Goal: Book appointment/travel/reservation

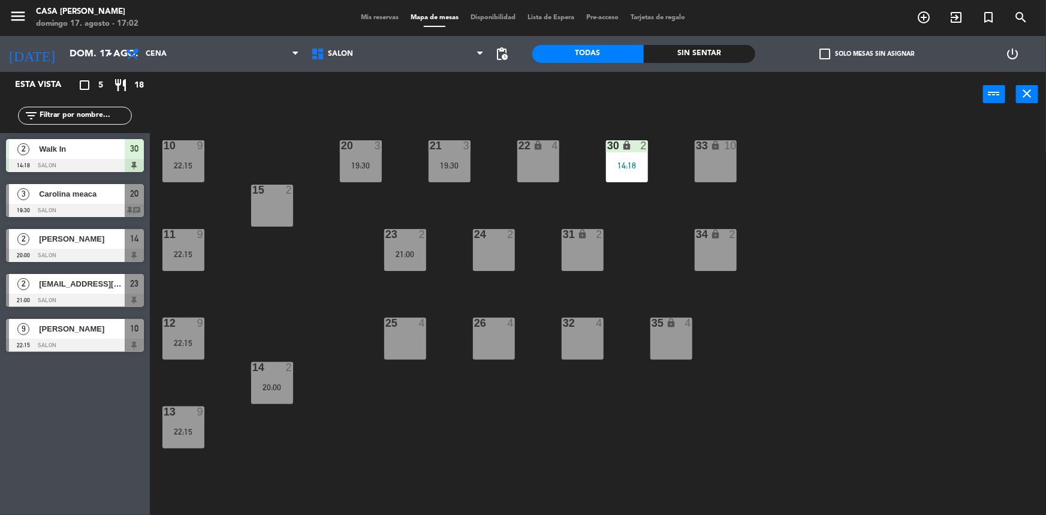
scroll to position [2, 0]
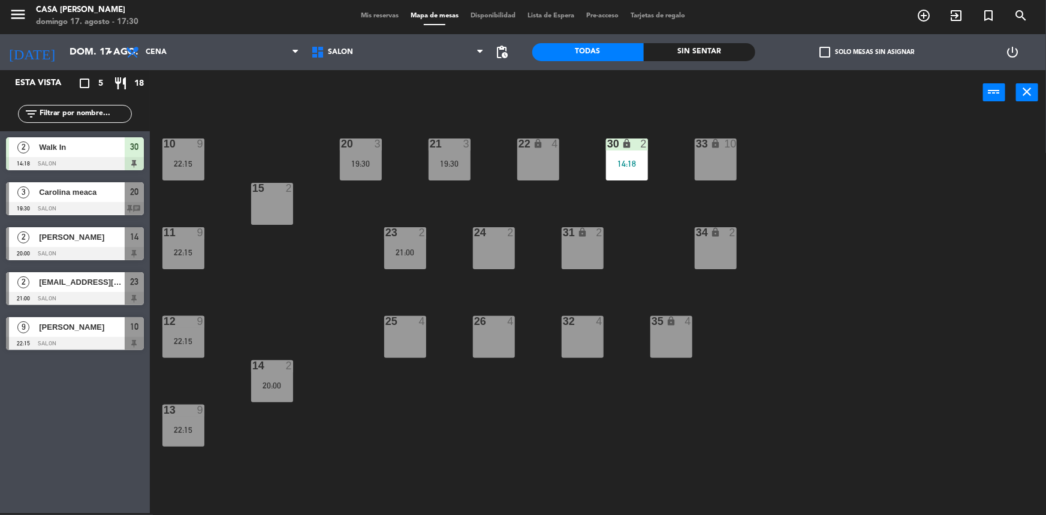
click at [59, 339] on div at bounding box center [75, 343] width 138 height 13
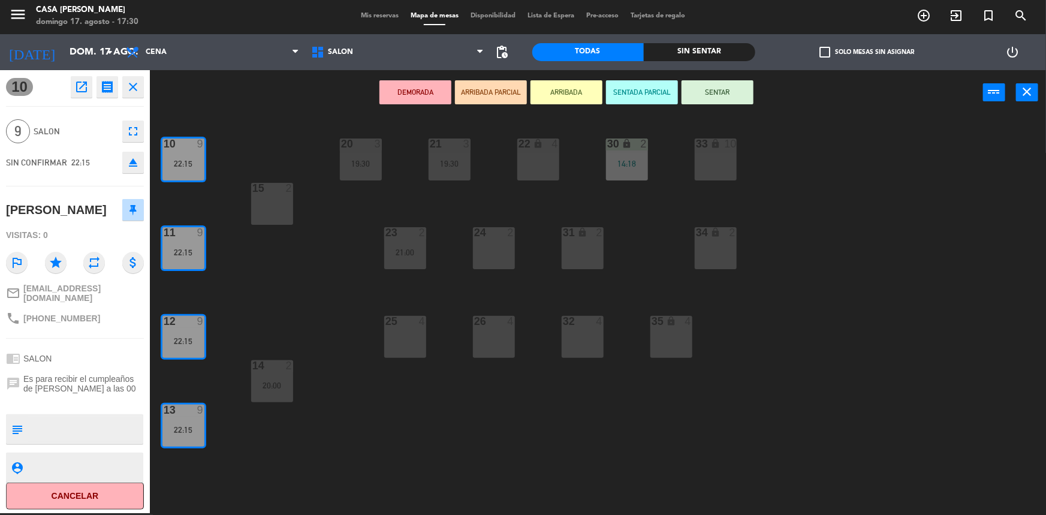
click at [137, 83] on icon "close" at bounding box center [133, 87] width 14 height 14
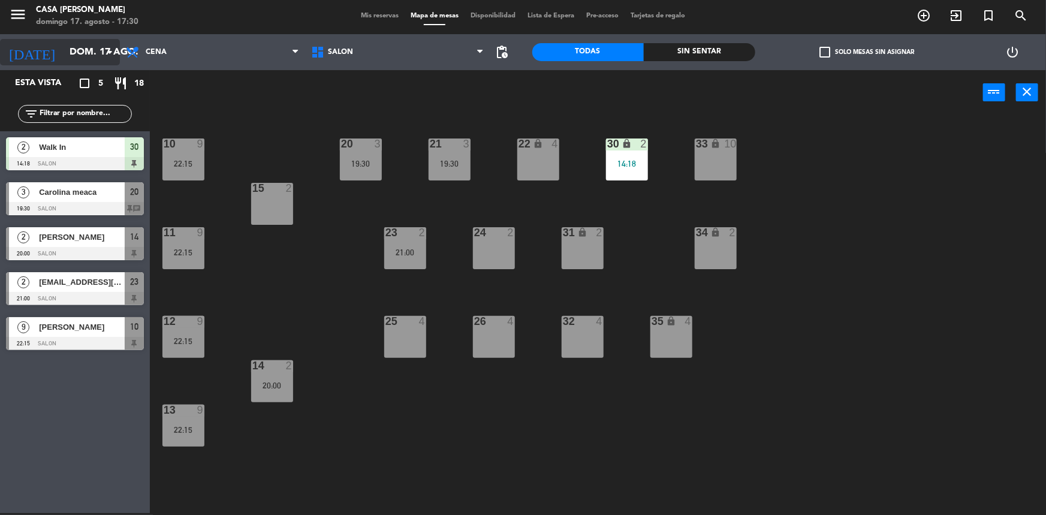
click at [17, 58] on icon "[DATE]" at bounding box center [32, 52] width 64 height 26
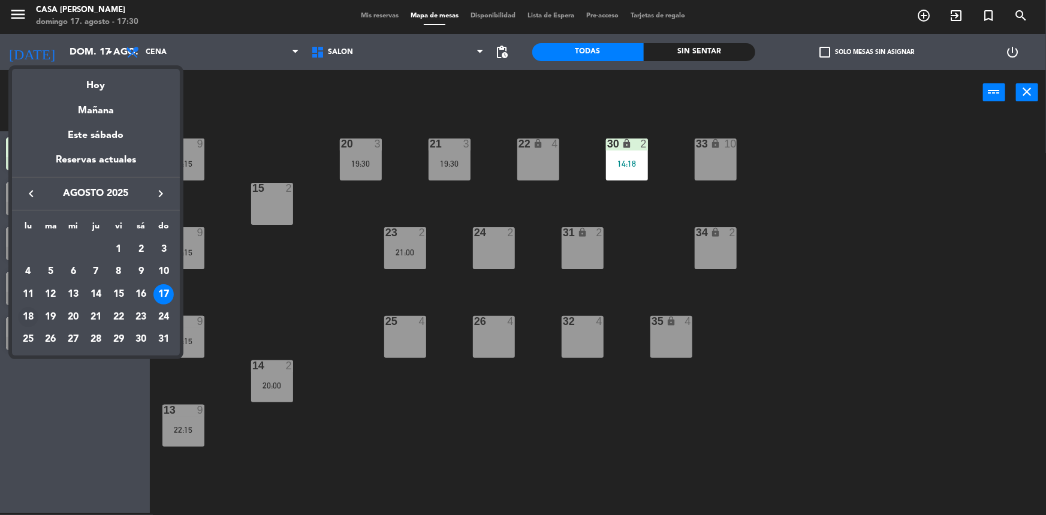
click at [22, 314] on div "18" at bounding box center [28, 317] width 20 height 20
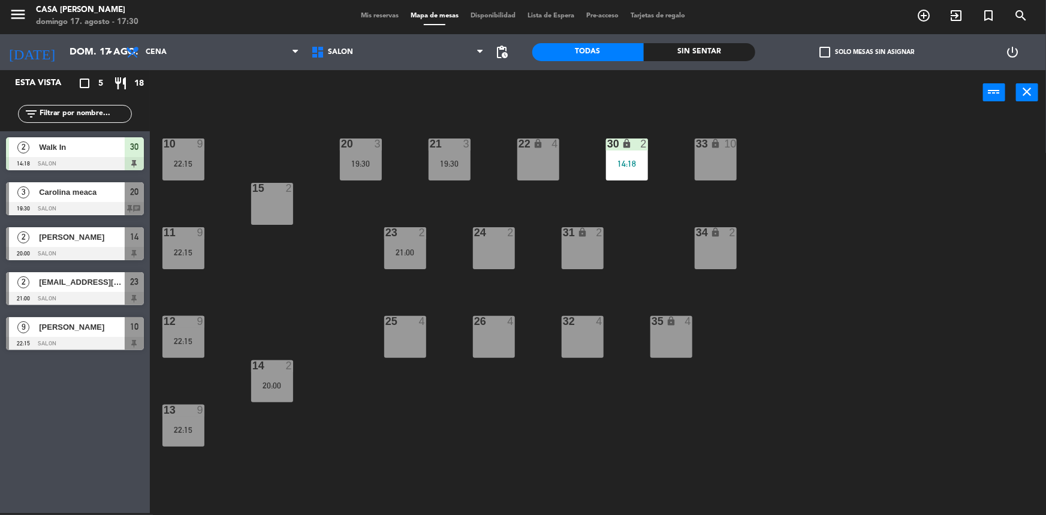
type input "lun. 18 ago."
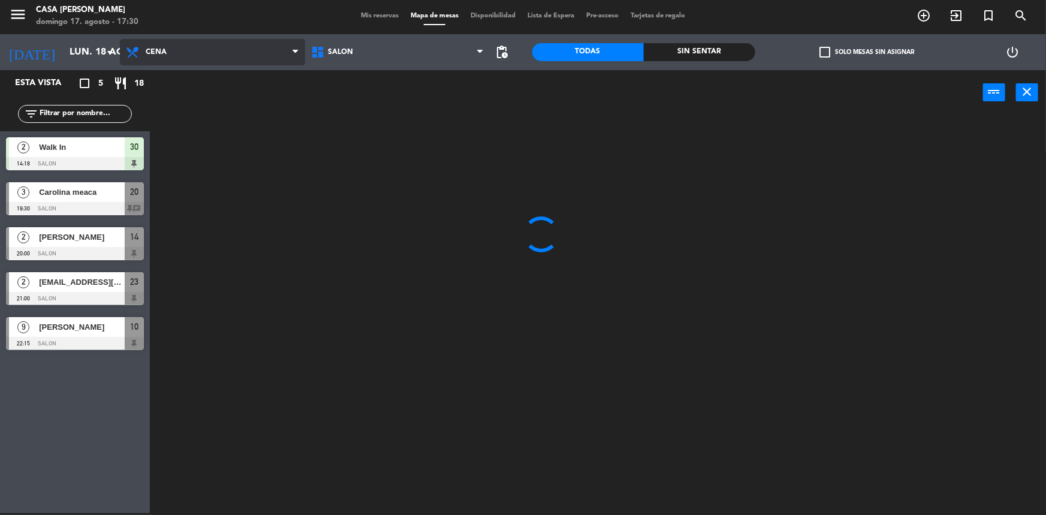
click at [161, 42] on span "Cena" at bounding box center [212, 52] width 185 height 26
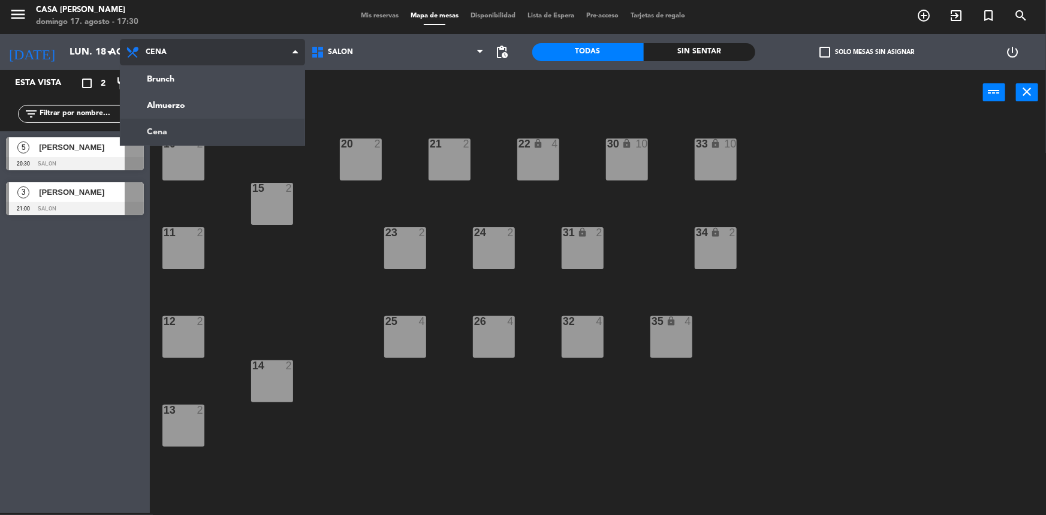
click at [164, 45] on span "Cena" at bounding box center [212, 52] width 185 height 26
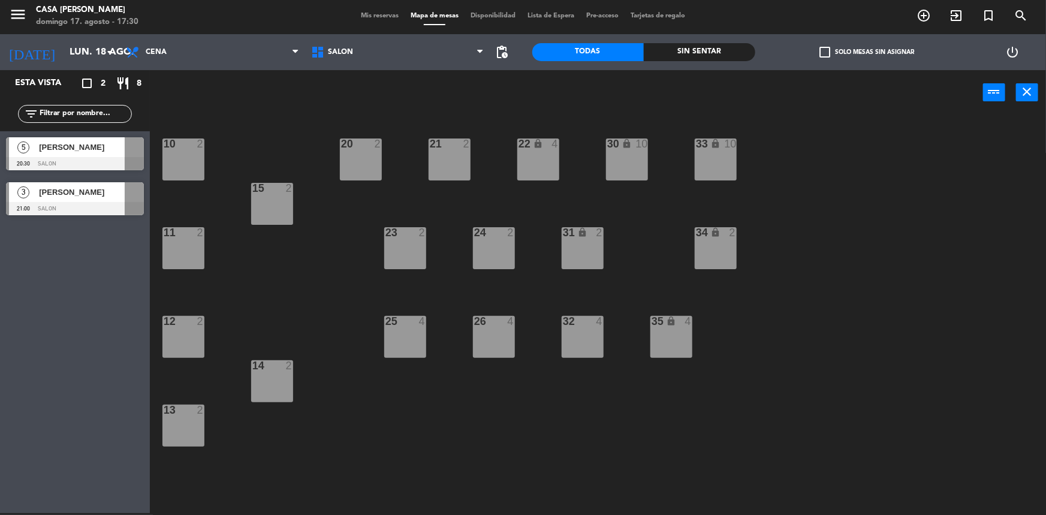
click at [145, 109] on div "filter_list" at bounding box center [75, 114] width 150 height 35
drag, startPoint x: 17, startPoint y: 267, endPoint x: 20, endPoint y: 143, distance: 123.5
click at [19, 261] on div "Esta vista crop_square 2 restaurant 8 filter_list 5 [PERSON_NAME] 20:30 SALON 3…" at bounding box center [75, 291] width 150 height 443
click at [10, 102] on div "filter_list" at bounding box center [75, 114] width 150 height 35
